Goal: Task Accomplishment & Management: Manage account settings

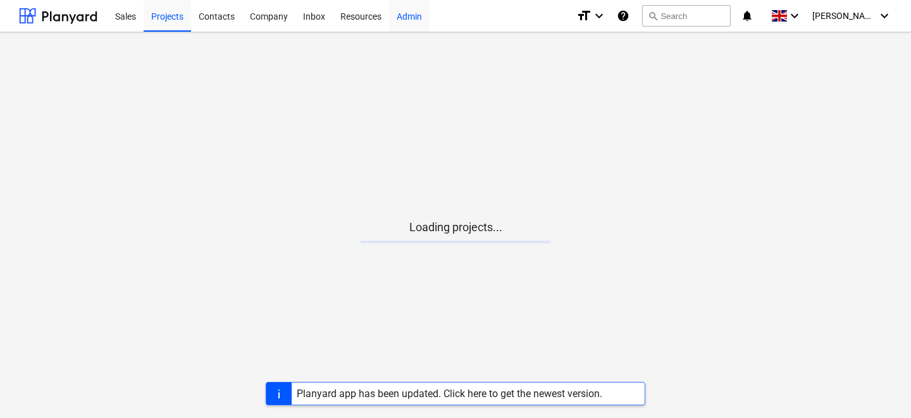
click at [333, 17] on div "Inbox" at bounding box center [314, 15] width 37 height 32
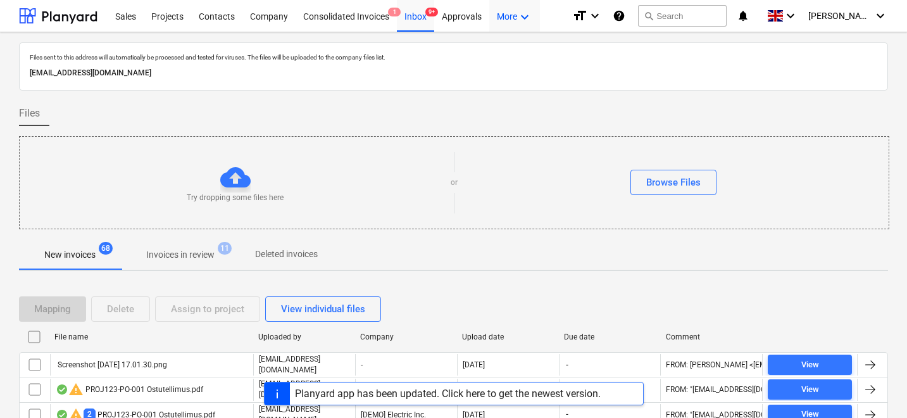
click at [504, 17] on div "More keyboard_arrow_down" at bounding box center [514, 15] width 51 height 32
click at [491, 68] on div "Admin" at bounding box center [501, 70] width 61 height 10
click at [413, 213] on div "Try dropping some files here or Browse Files" at bounding box center [454, 183] width 869 height 72
click at [852, 13] on span "[PERSON_NAME]" at bounding box center [839, 16] width 63 height 10
click at [830, 65] on div "Log out" at bounding box center [850, 69] width 76 height 20
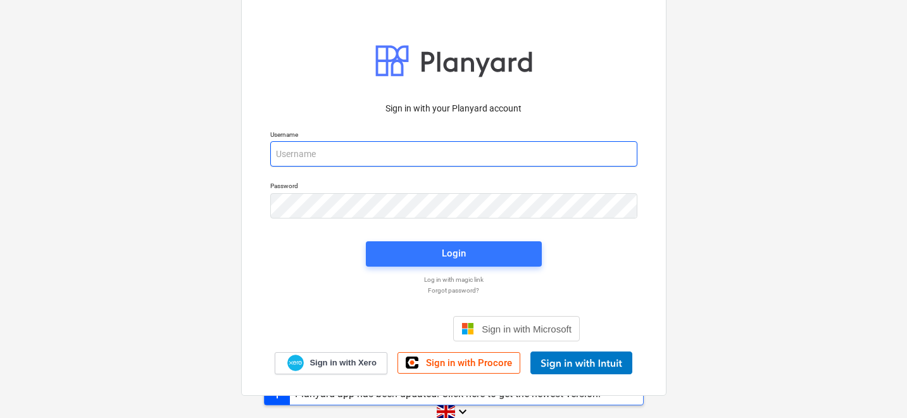
click at [435, 159] on input "email" at bounding box center [453, 153] width 367 height 25
type input "s"
click at [435, 159] on input "[PERSON_NAME]" at bounding box center [453, 153] width 367 height 25
type input "[PERSON_NAME][EMAIL_ADDRESS][DOMAIN_NAME]"
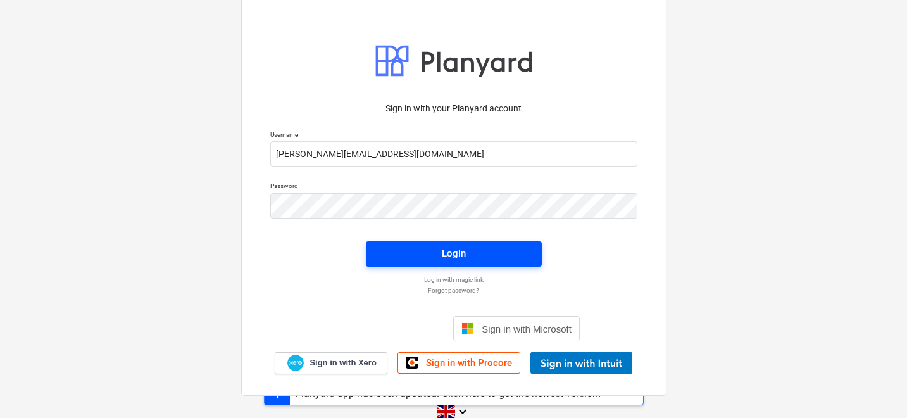
click at [420, 249] on span "Login" at bounding box center [454, 253] width 146 height 16
